Goal: Task Accomplishment & Management: Use online tool/utility

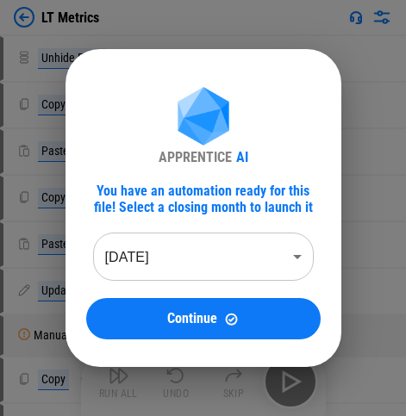
click at [225, 247] on body "LT Metrics Unhide Rows pending... Copy pending... Paste Values pending... Copy …" at bounding box center [203, 208] width 406 height 416
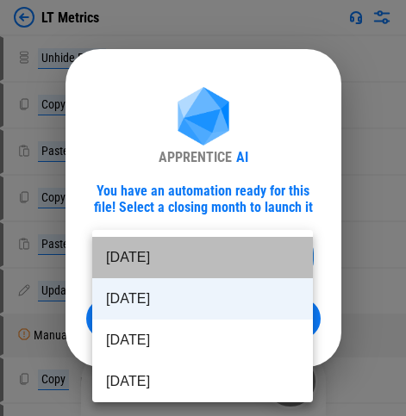
click at [209, 245] on li "Aug 2025" at bounding box center [202, 257] width 221 height 41
type input "********"
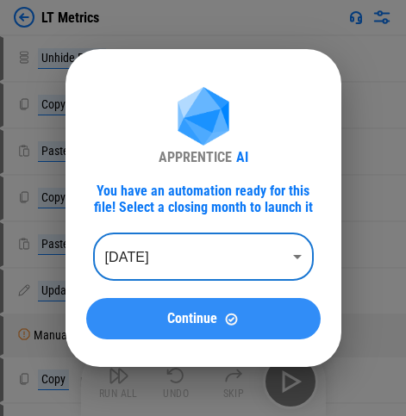
click at [177, 277] on span "Continue" at bounding box center [192, 319] width 50 height 14
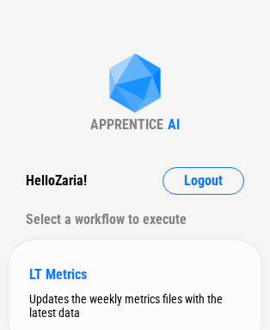
scroll to position [71, 0]
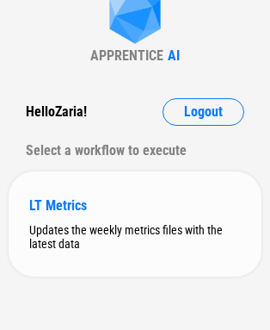
click at [114, 236] on div "Updates the weekly metrics files with the latest data" at bounding box center [135, 237] width 212 height 28
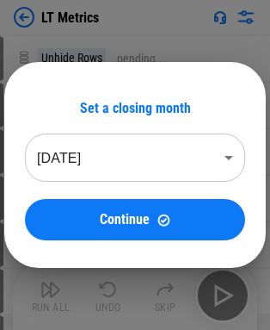
click at [160, 159] on body "LT Metrics Unhide Rows pending... Copy pending... Paste Values pending... Copy …" at bounding box center [135, 165] width 270 height 330
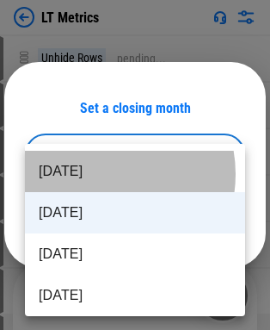
click at [104, 175] on li "Aug 2025" at bounding box center [135, 171] width 221 height 41
type input "********"
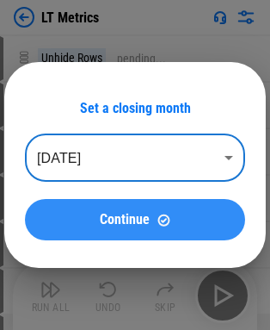
click at [110, 214] on span "Continue" at bounding box center [125, 220] width 50 height 14
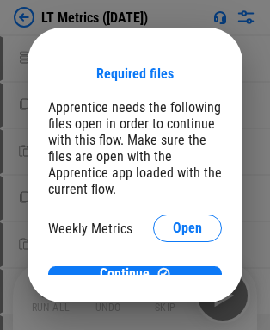
scroll to position [7, 0]
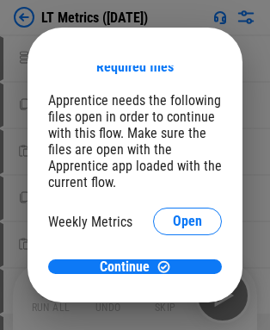
click at [264, 48] on div "Required files Apprentice needs the following files open in order to continue w…" at bounding box center [135, 165] width 270 height 330
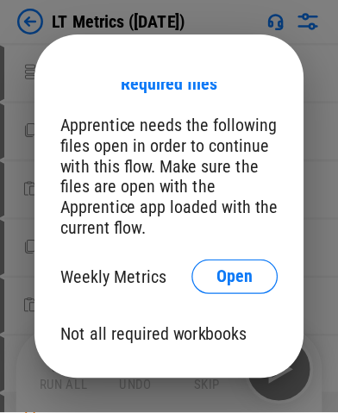
scroll to position [0, 0]
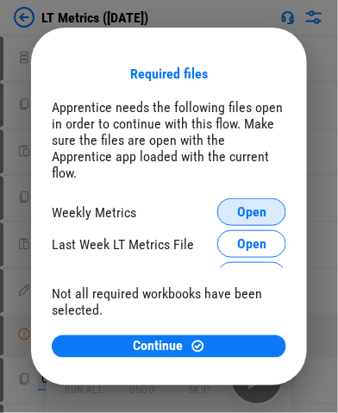
click at [220, 198] on button "Open" at bounding box center [251, 212] width 69 height 28
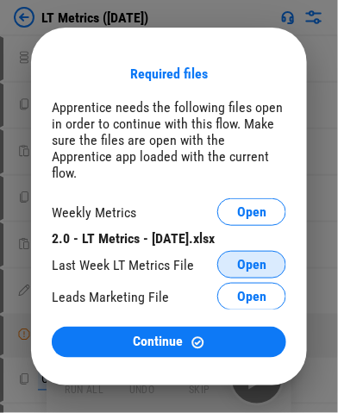
click at [237, 265] on span "Open" at bounding box center [251, 265] width 29 height 14
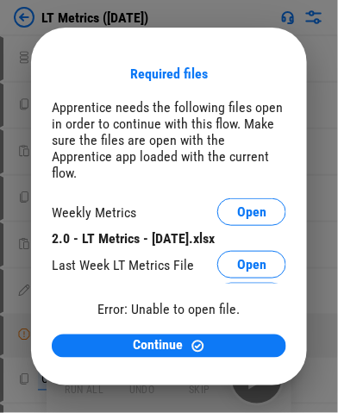
scroll to position [63, 0]
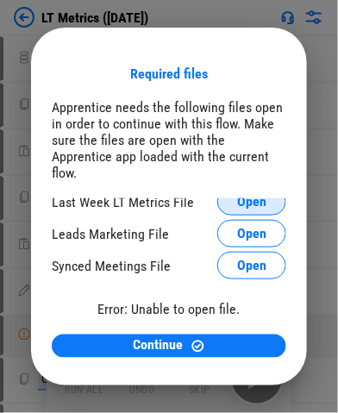
click at [237, 195] on span "Open" at bounding box center [251, 202] width 29 height 14
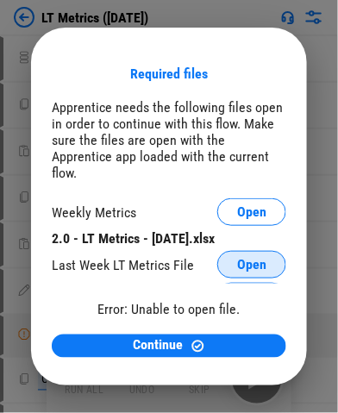
click at [237, 258] on span "Open" at bounding box center [251, 265] width 29 height 14
click at [237, 263] on span "Open" at bounding box center [251, 265] width 29 height 14
click at [217, 253] on button "Open" at bounding box center [251, 265] width 69 height 28
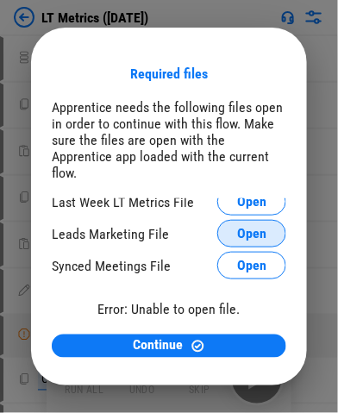
click at [217, 220] on button "Open" at bounding box center [251, 234] width 69 height 28
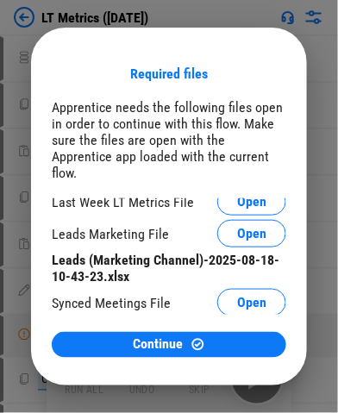
scroll to position [0, 0]
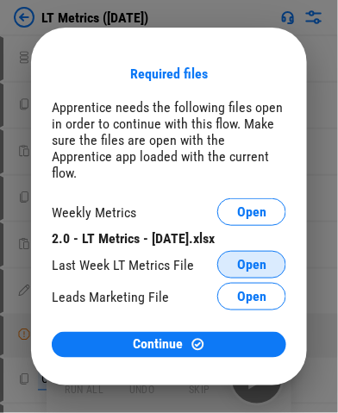
click at [217, 267] on button "Open" at bounding box center [251, 265] width 69 height 28
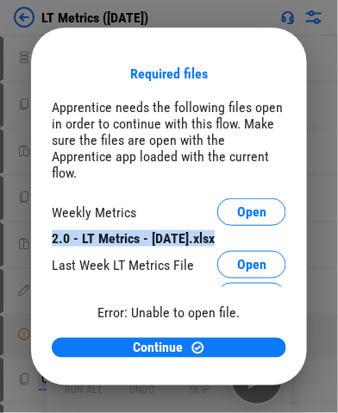
click at [264, 209] on div "Weekly Metrics Open 2.0 - LT Metrics - August 18th 2025.xlsx" at bounding box center [169, 222] width 234 height 48
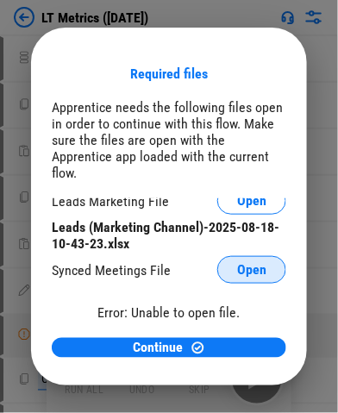
click at [237, 263] on span "Open" at bounding box center [251, 270] width 29 height 14
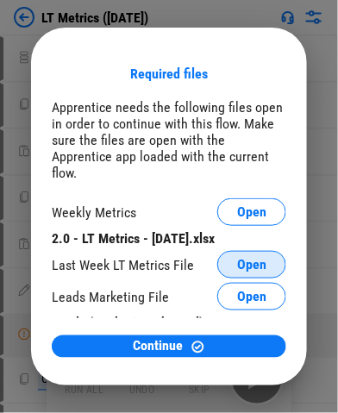
click at [237, 258] on span "Open" at bounding box center [251, 265] width 29 height 14
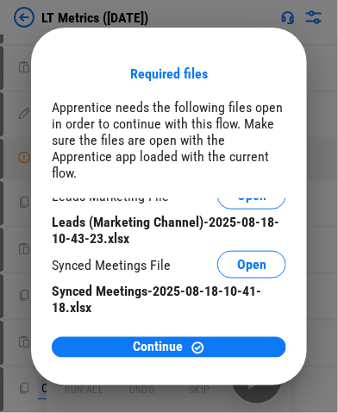
scroll to position [500, 0]
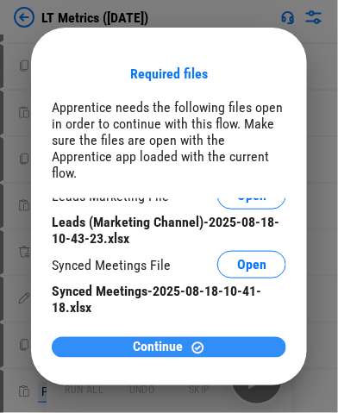
click at [143, 329] on span "Continue" at bounding box center [159, 347] width 50 height 14
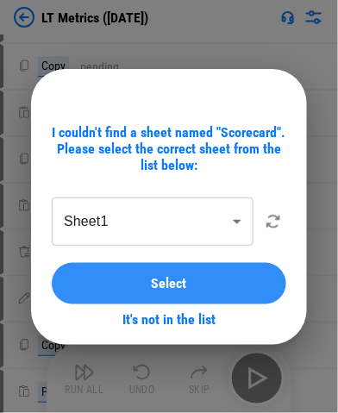
scroll to position [715, 0]
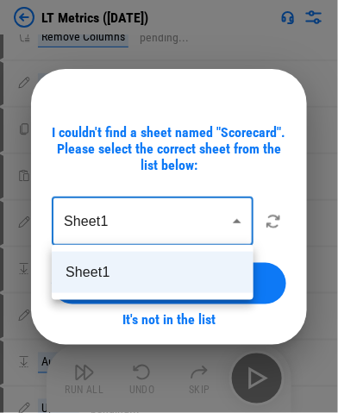
click at [242, 215] on div at bounding box center [169, 206] width 338 height 413
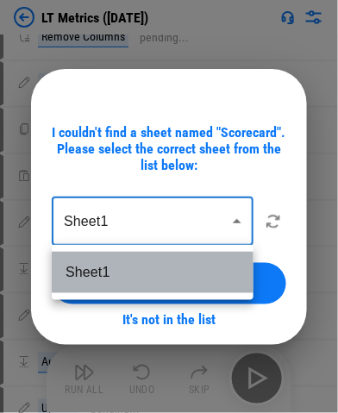
click at [175, 268] on li "Sheet1" at bounding box center [153, 272] width 202 height 41
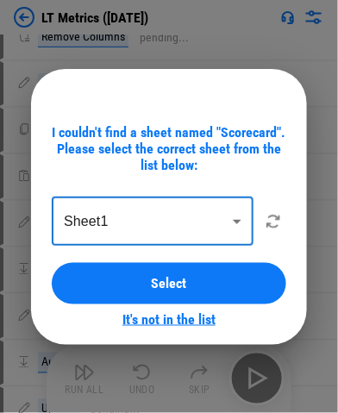
click at [148, 321] on link "It's not in the list" at bounding box center [168, 319] width 93 height 16
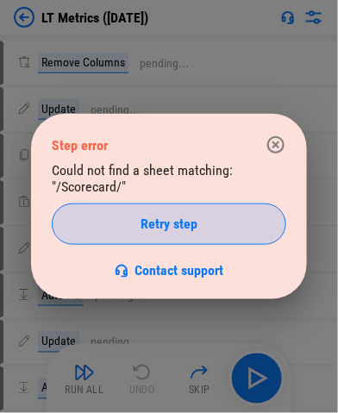
click at [215, 222] on div "Retry step" at bounding box center [168, 224] width 191 height 14
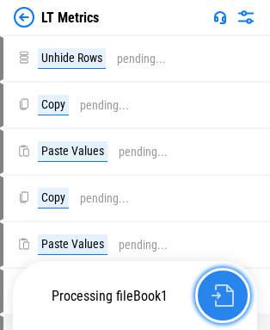
click at [235, 295] on button "button" at bounding box center [223, 295] width 55 height 55
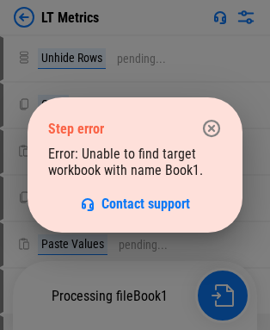
click at [212, 126] on icon "button" at bounding box center [212, 128] width 21 height 21
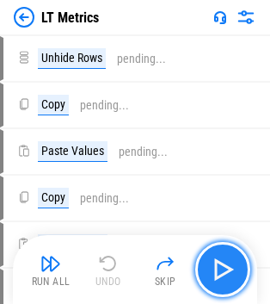
click at [231, 263] on img "button" at bounding box center [223, 270] width 28 height 28
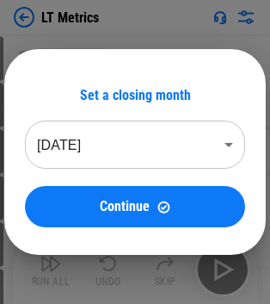
click at [159, 147] on body "LT Metrics Unhide Rows pending... Copy pending... Paste Values pending... Copy …" at bounding box center [135, 152] width 270 height 304
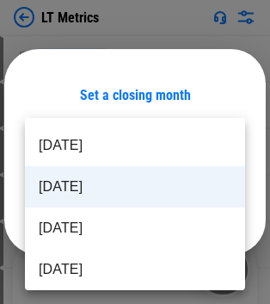
click at [96, 137] on li "Aug 2025" at bounding box center [135, 145] width 221 height 41
type input "********"
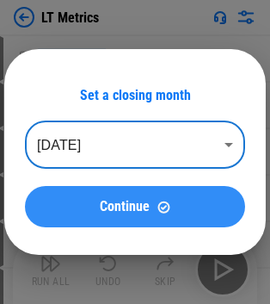
click at [121, 207] on span "Continue" at bounding box center [125, 207] width 50 height 14
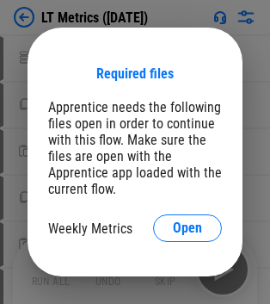
scroll to position [33, 0]
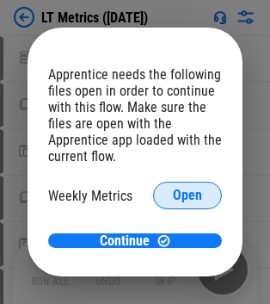
click at [173, 202] on span "Open" at bounding box center [187, 196] width 29 height 14
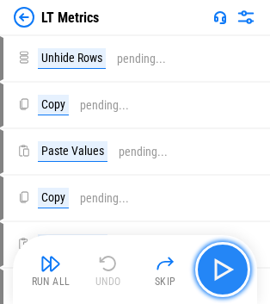
click at [210, 255] on button "button" at bounding box center [223, 269] width 55 height 55
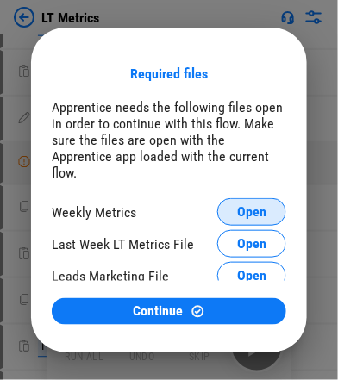
click at [236, 198] on button "Open" at bounding box center [251, 212] width 69 height 28
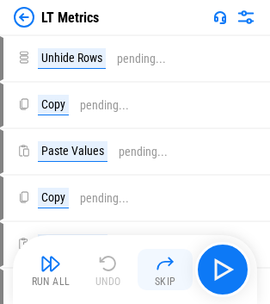
click at [167, 253] on img "button" at bounding box center [165, 263] width 21 height 21
